Goal: Find specific page/section: Find specific page/section

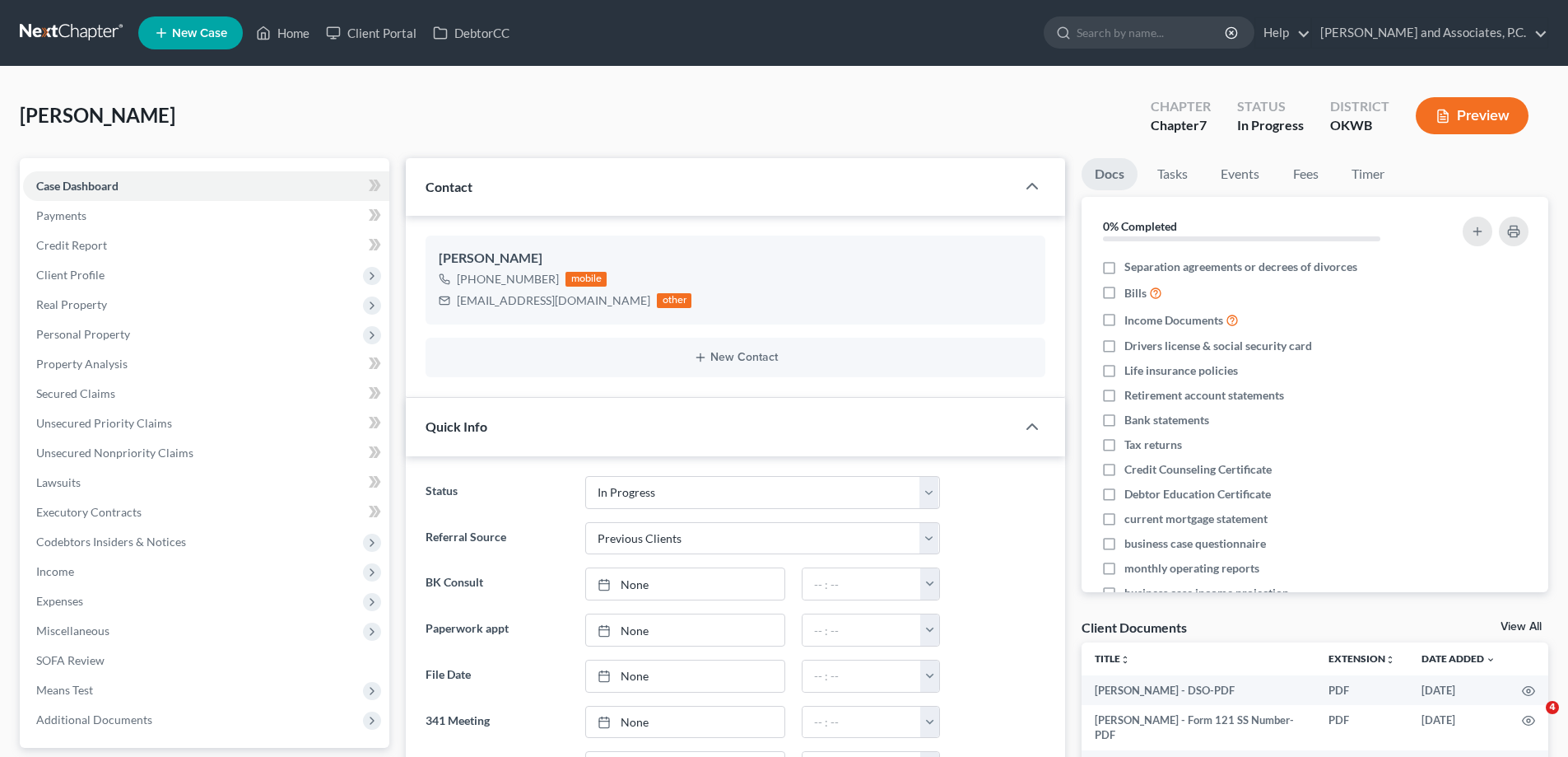
select select "7"
select select "1"
select select "0"
click at [297, 35] on link "Home" at bounding box center [282, 33] width 70 height 30
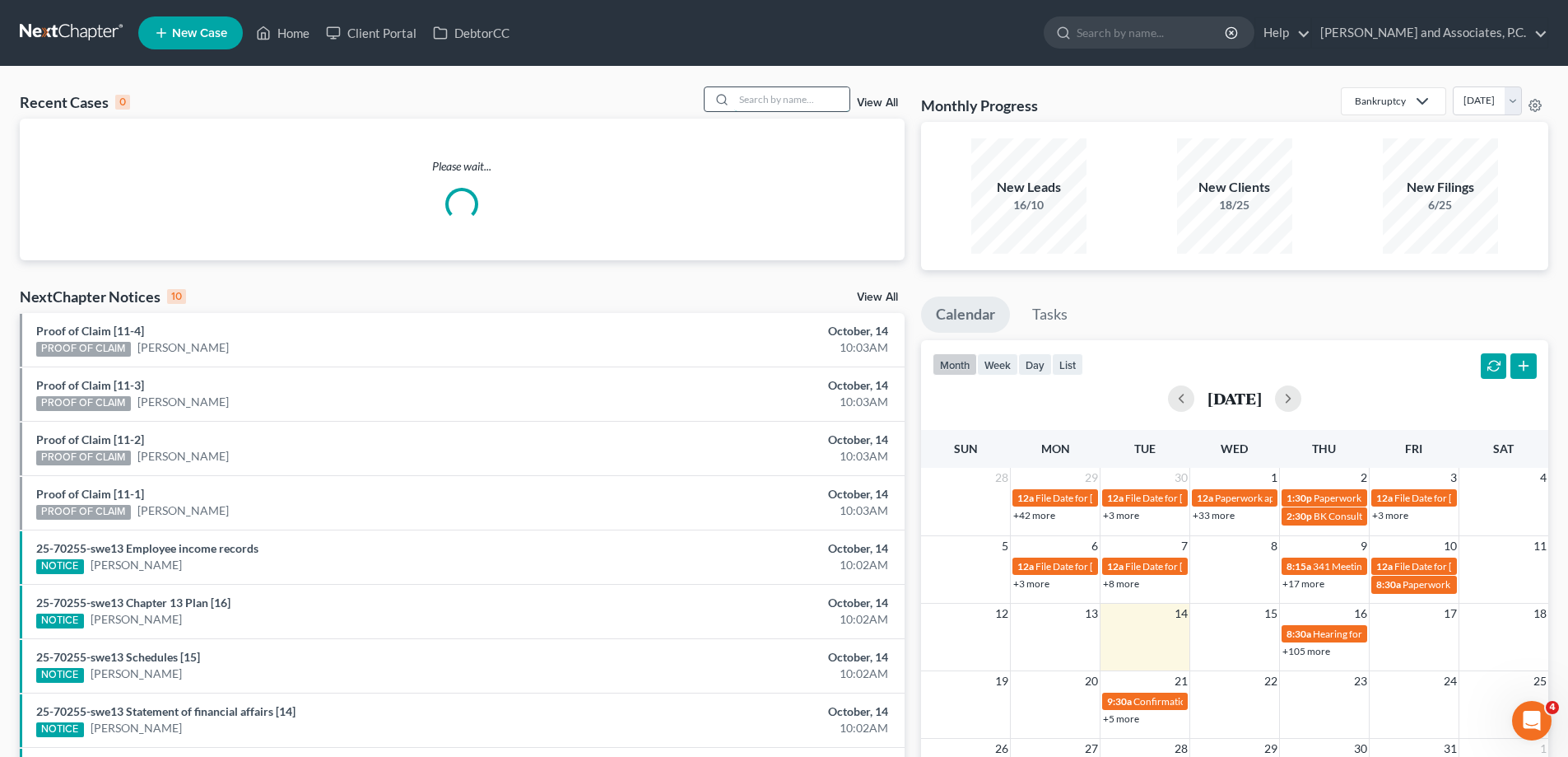
click at [777, 101] on input "search" at bounding box center [790, 99] width 115 height 24
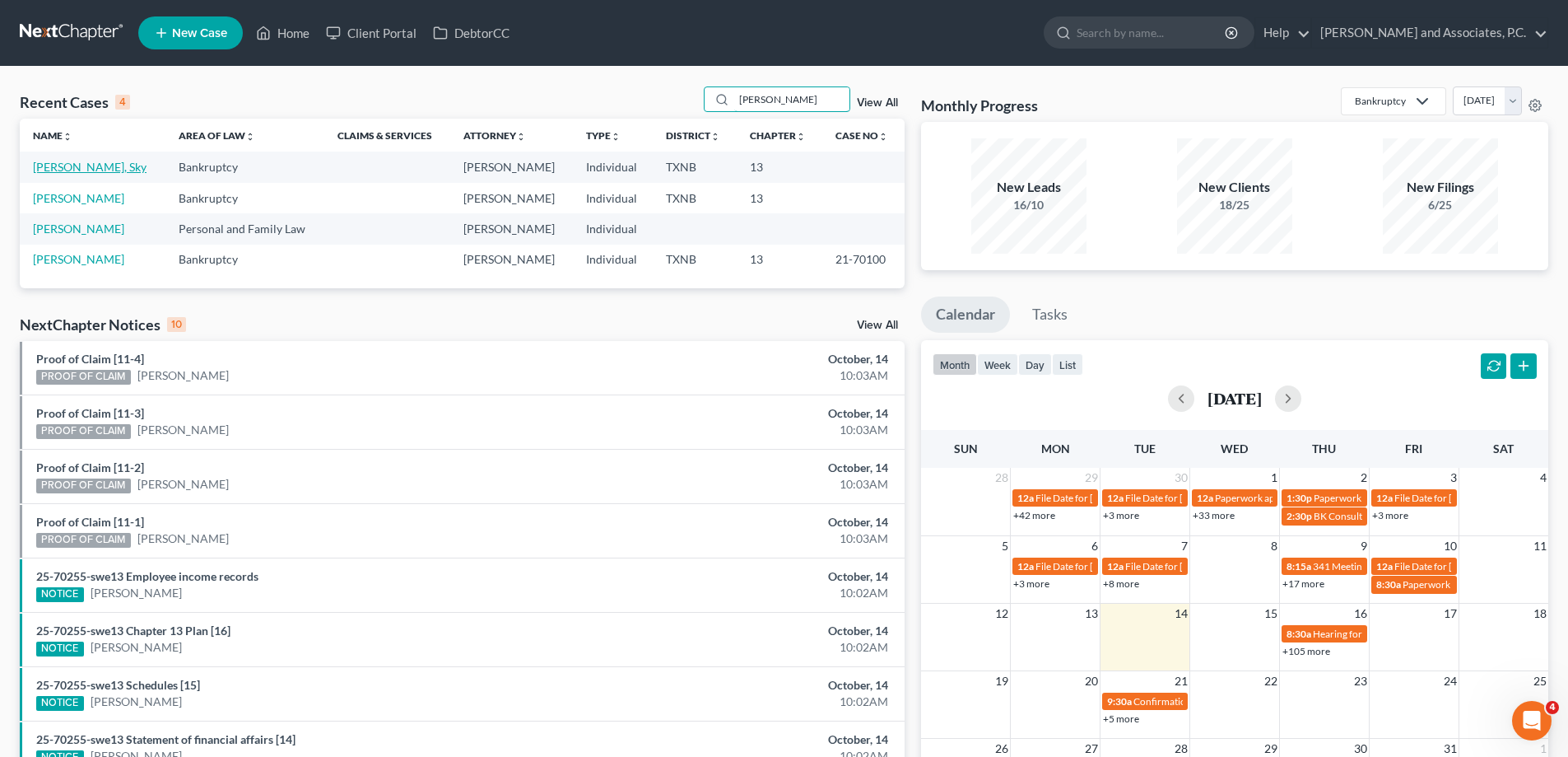
type input "[PERSON_NAME]"
click at [82, 172] on link "[PERSON_NAME], Sky" at bounding box center [90, 167] width 114 height 14
select select "8"
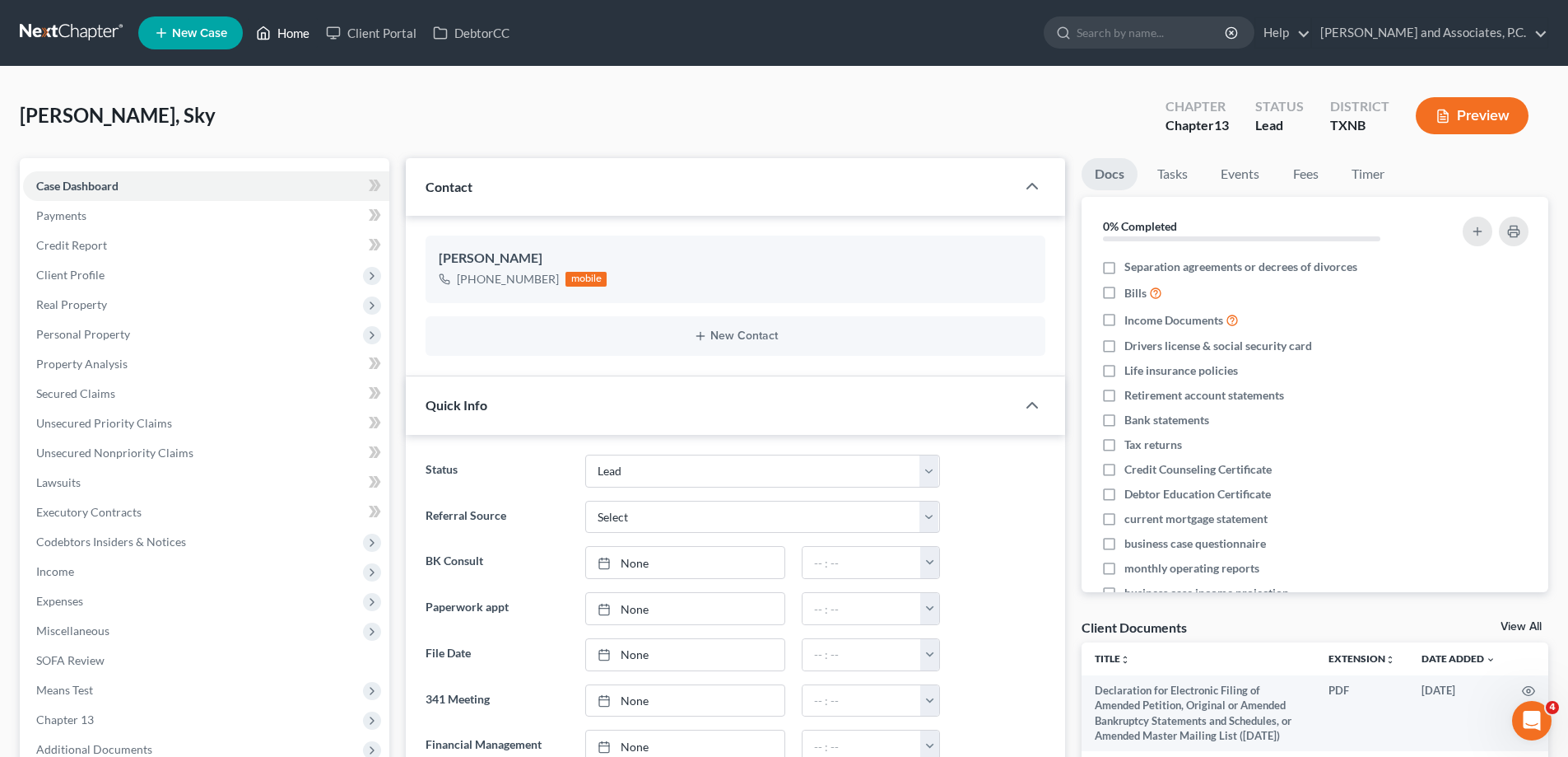
click at [298, 35] on link "Home" at bounding box center [282, 33] width 70 height 30
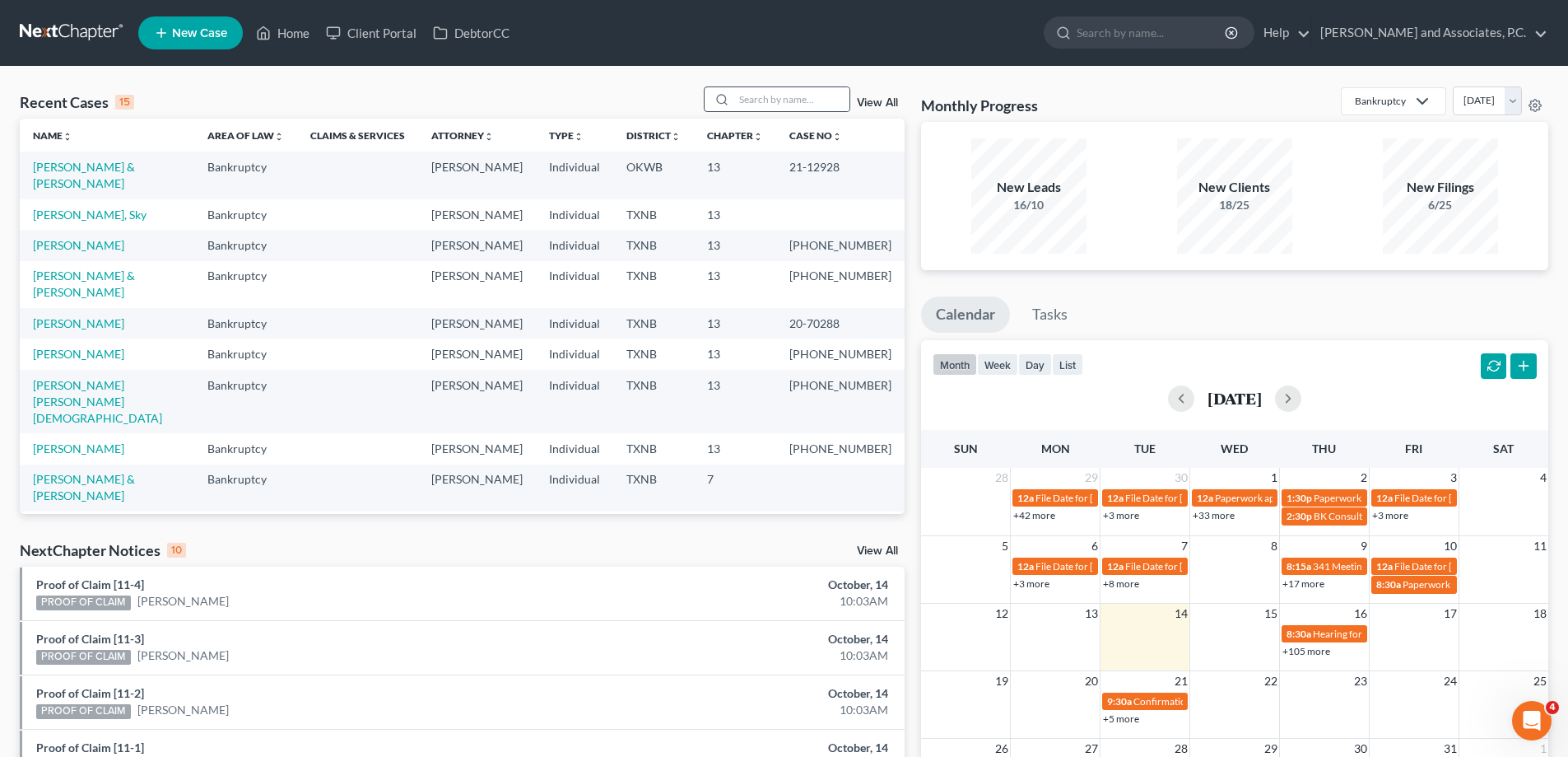
click at [732, 89] on div at bounding box center [720, 99] width 30 height 24
click at [767, 106] on input "search" at bounding box center [790, 99] width 115 height 24
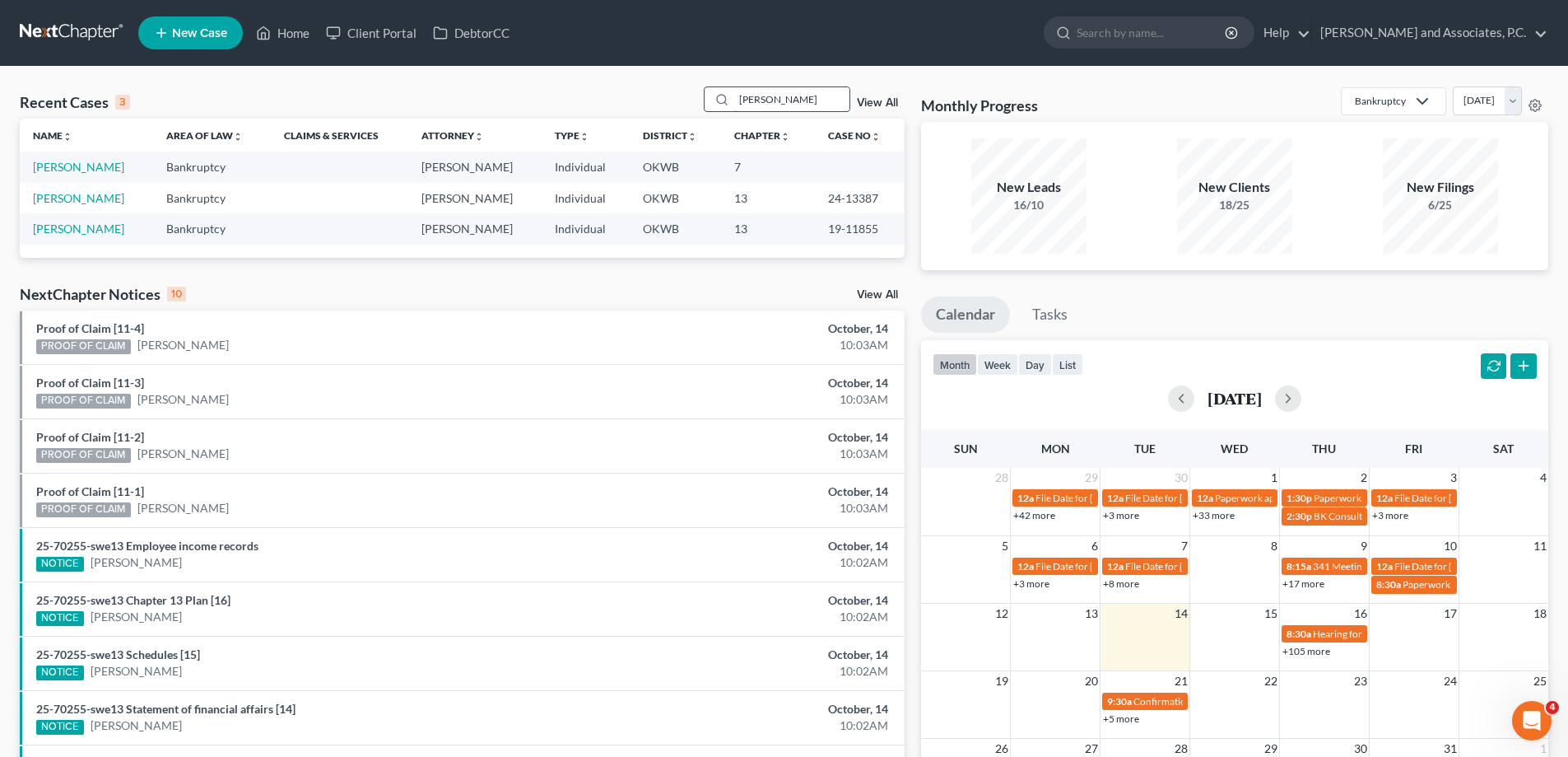
type input "[PERSON_NAME]"
click at [82, 170] on link "[PERSON_NAME]" at bounding box center [79, 167] width 92 height 14
select select "7"
select select "1"
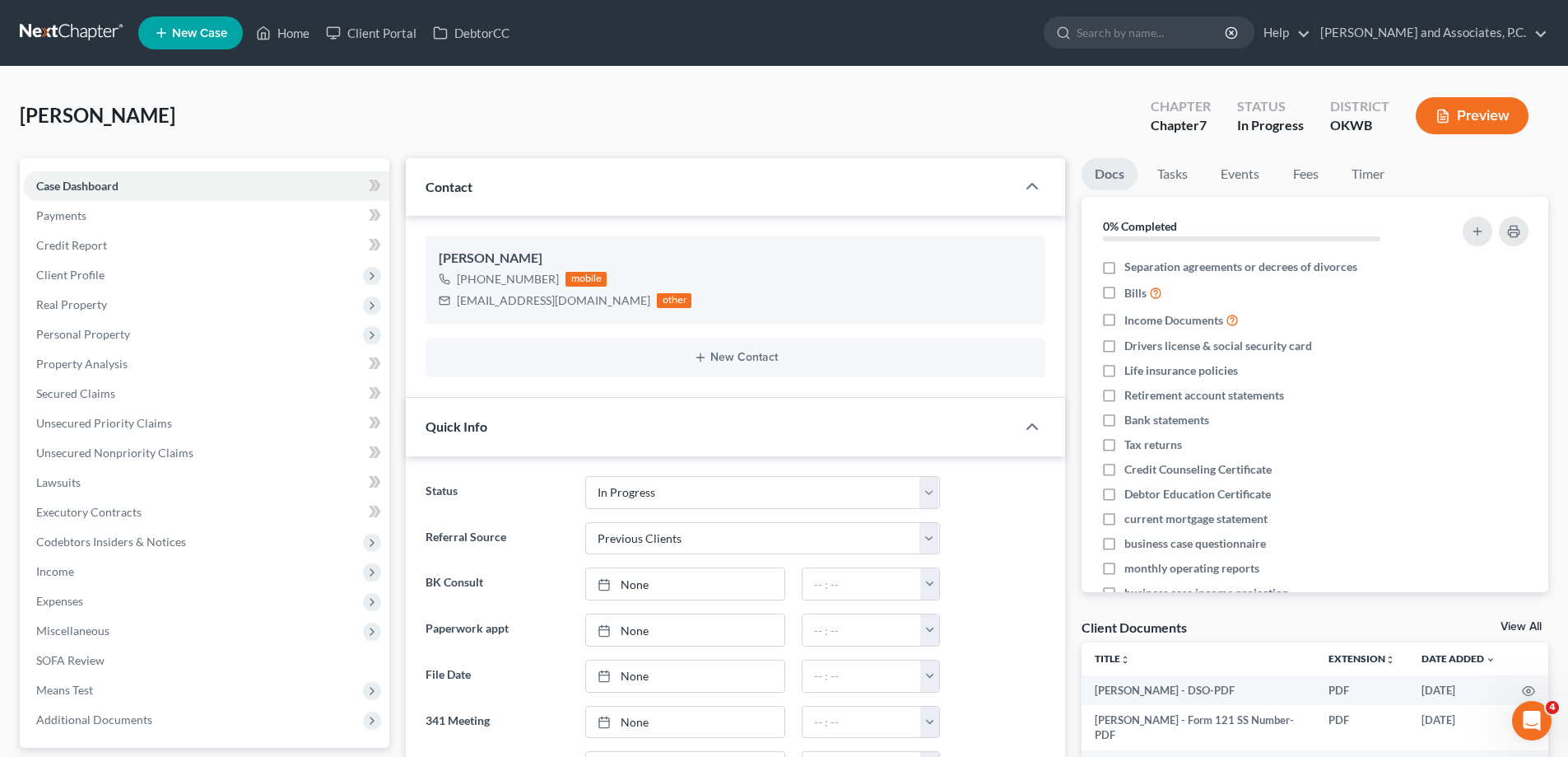
scroll to position [5591, 0]
